Goal: Book appointment/travel/reservation

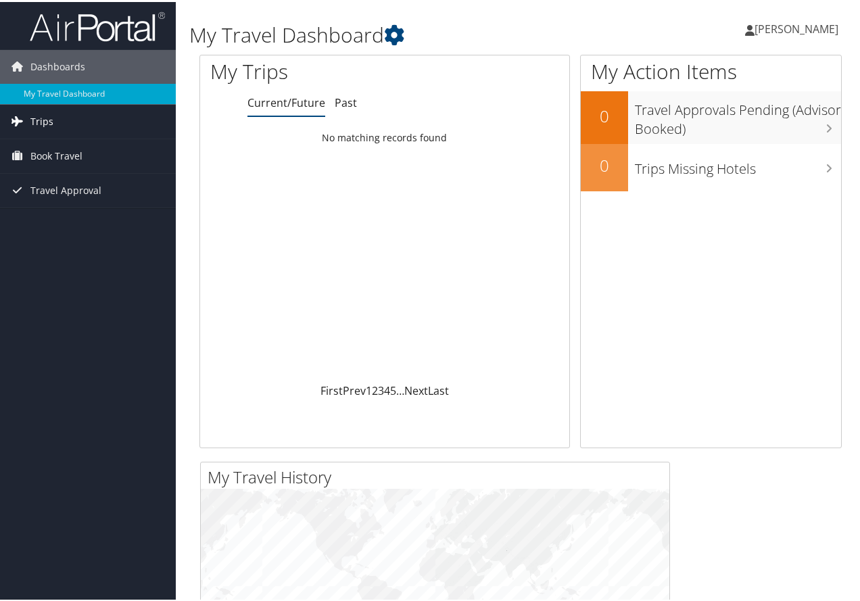
click at [102, 129] on link "Trips" at bounding box center [88, 120] width 176 height 34
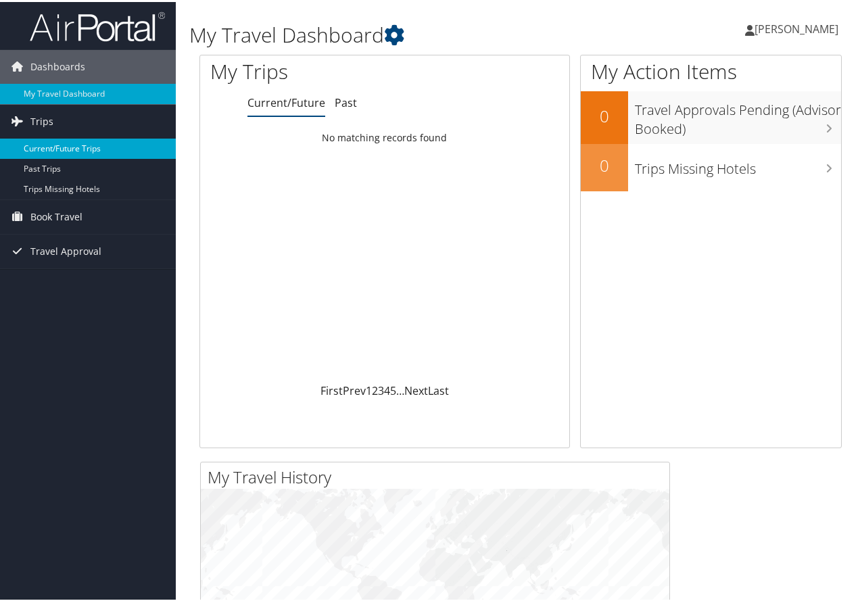
click at [83, 148] on link "Current/Future Trips" at bounding box center [88, 147] width 176 height 20
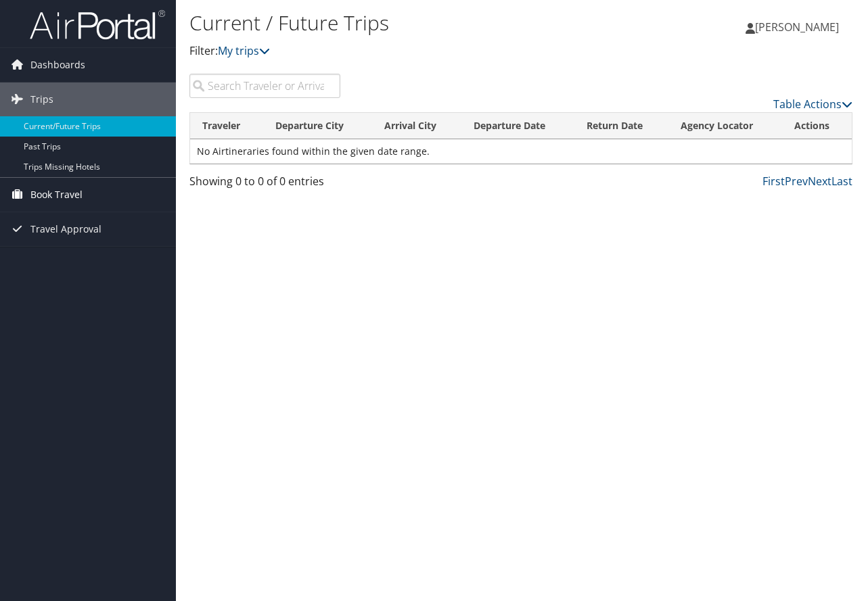
click at [74, 197] on span "Book Travel" at bounding box center [56, 195] width 52 height 34
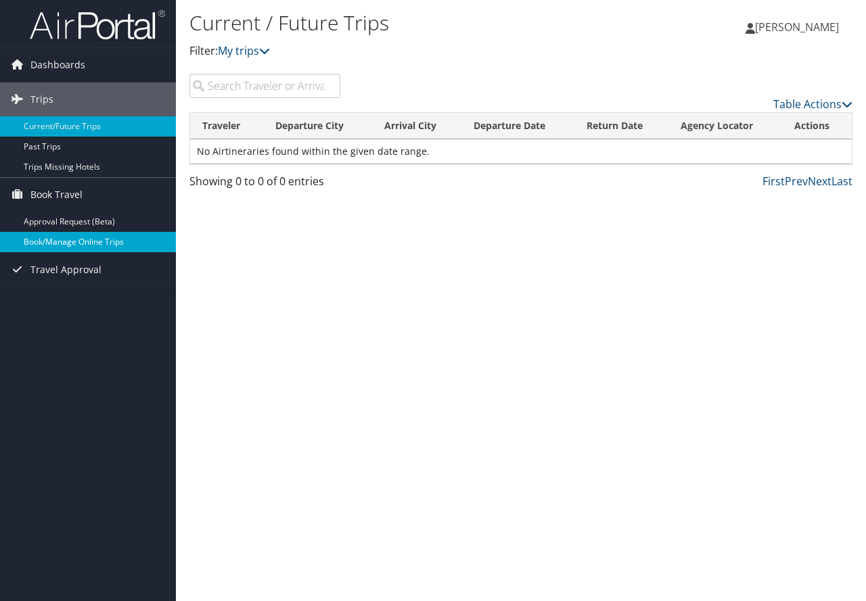
click at [80, 245] on link "Book/Manage Online Trips" at bounding box center [88, 242] width 176 height 20
